Goal: Task Accomplishment & Management: Manage account settings

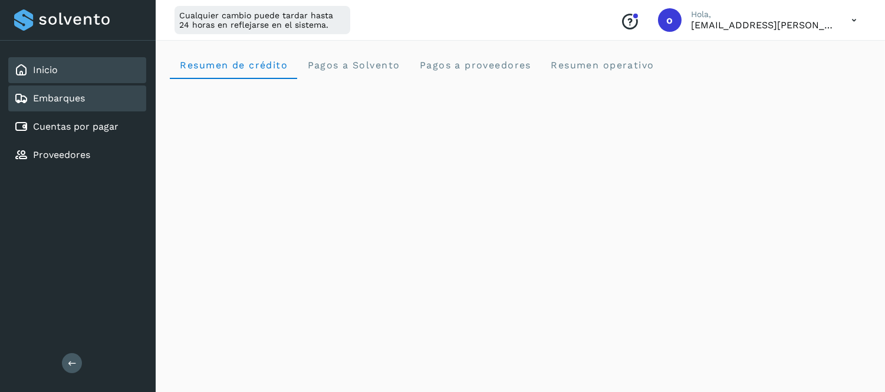
click at [70, 103] on div "Embarques" at bounding box center [49, 98] width 71 height 14
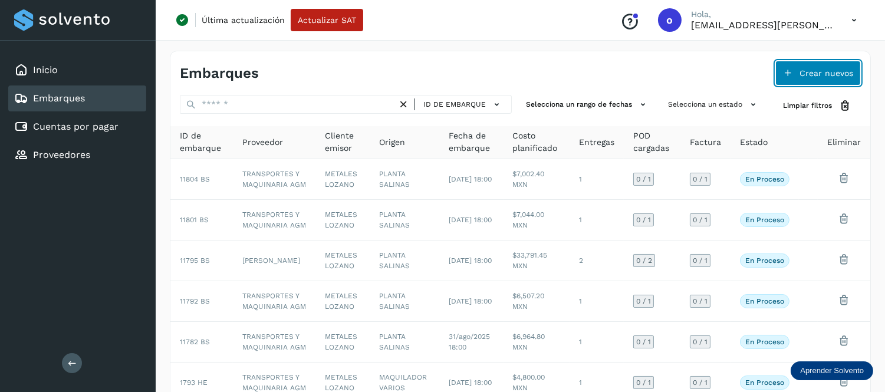
click at [787, 77] on icon at bounding box center [787, 72] width 9 height 9
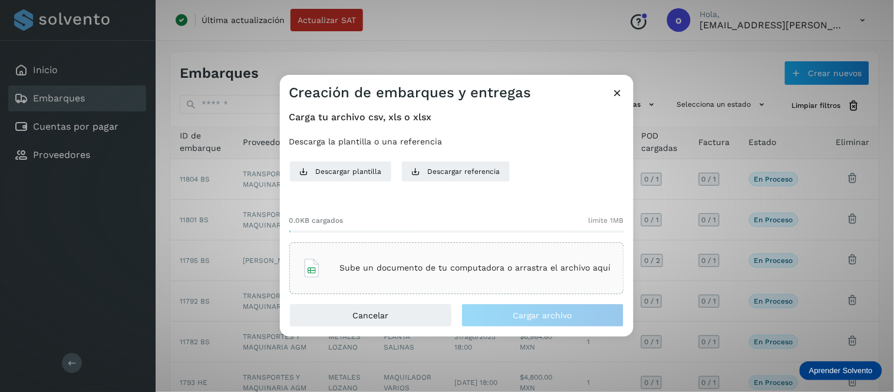
click at [442, 271] on p "Sube un documento de tu computadora o arrastra el archivo aquí" at bounding box center [475, 268] width 271 height 10
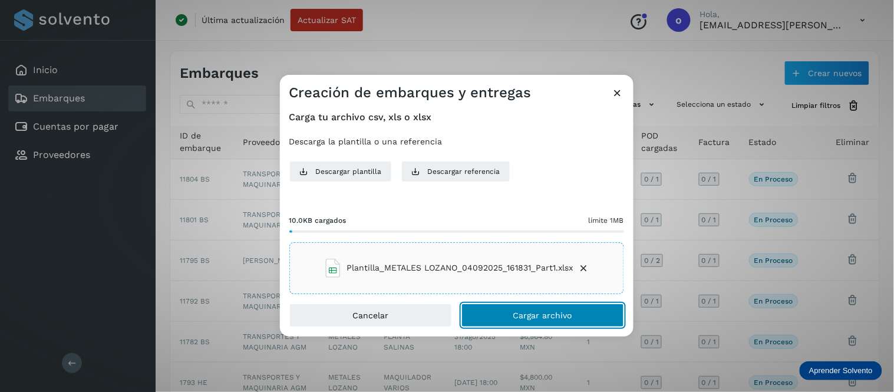
click at [547, 321] on button "Cargar archivo" at bounding box center [542, 316] width 163 height 24
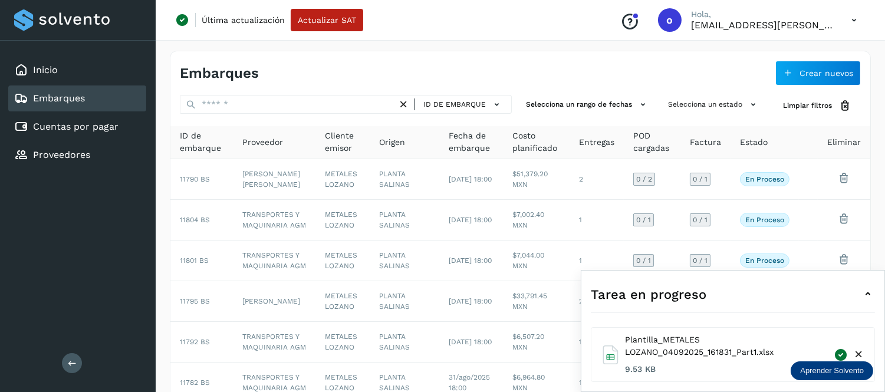
click at [863, 293] on icon at bounding box center [867, 294] width 14 height 14
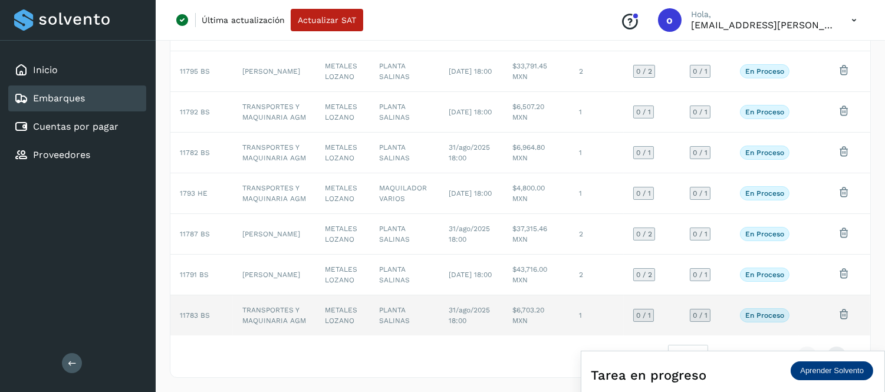
scroll to position [325, 0]
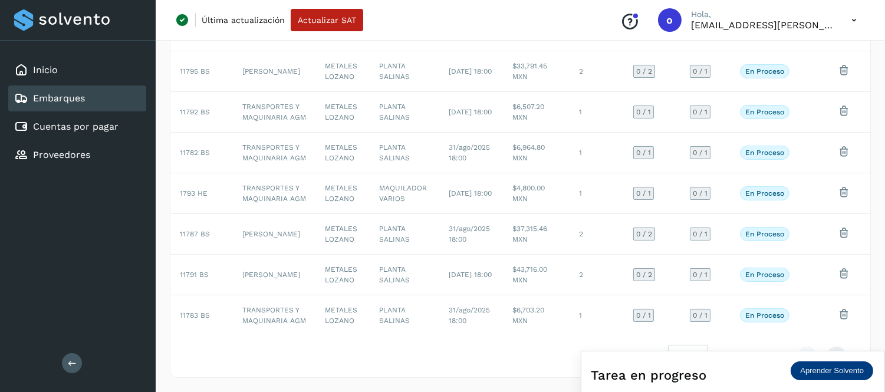
click at [850, 18] on icon at bounding box center [854, 20] width 24 height 24
click at [751, 72] on div "Cerrar sesión" at bounding box center [795, 76] width 140 height 22
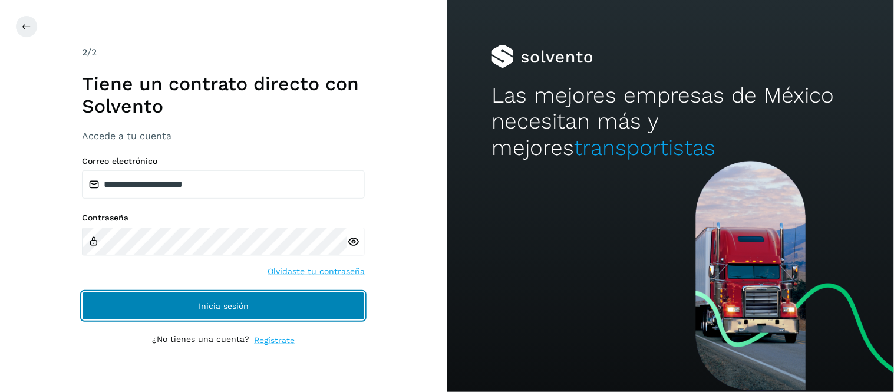
click at [285, 305] on button "Inicia sesión" at bounding box center [223, 306] width 283 height 28
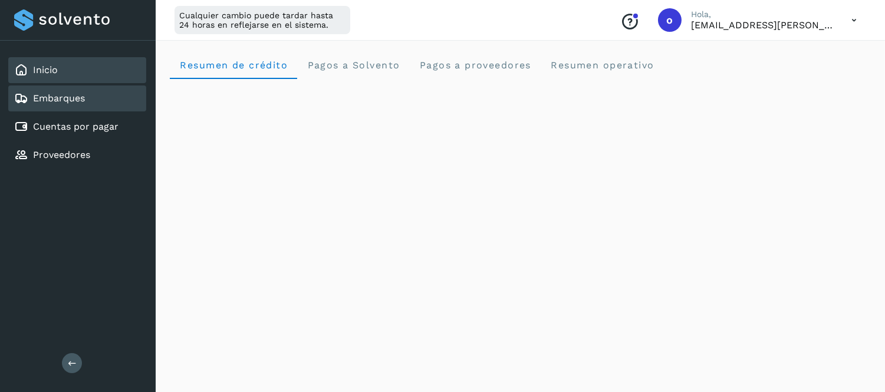
click at [78, 93] on link "Embarques" at bounding box center [59, 98] width 52 height 11
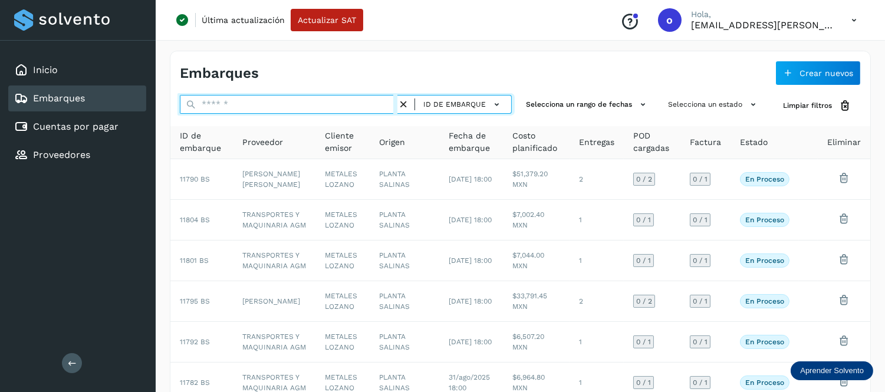
click at [226, 107] on input "text" at bounding box center [288, 104] width 217 height 19
paste input "********"
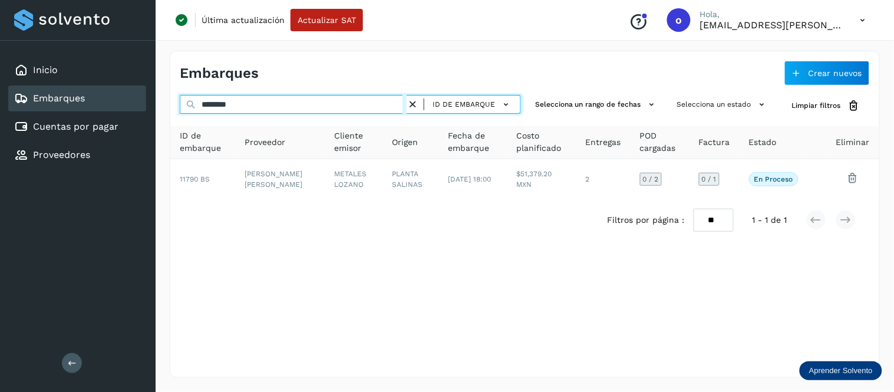
type input "********"
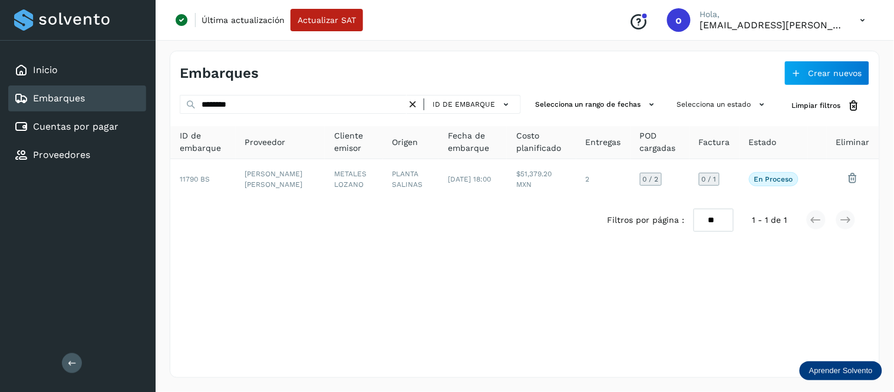
click at [852, 21] on icon at bounding box center [863, 20] width 24 height 24
click at [797, 75] on div "Cerrar sesión" at bounding box center [804, 76] width 140 height 22
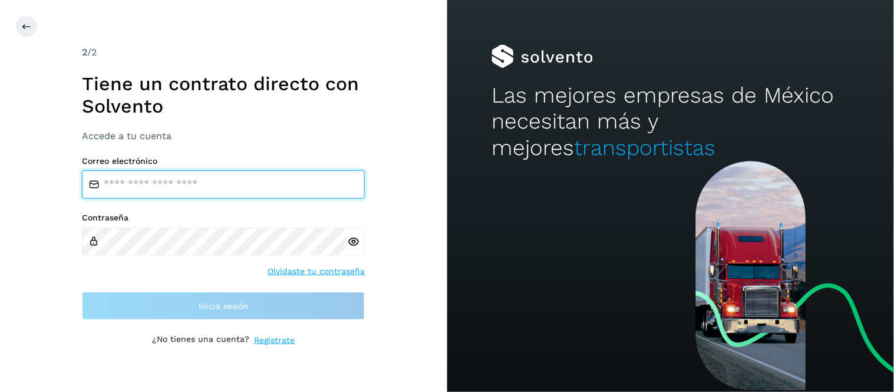
type input "**********"
